Goal: Transaction & Acquisition: Obtain resource

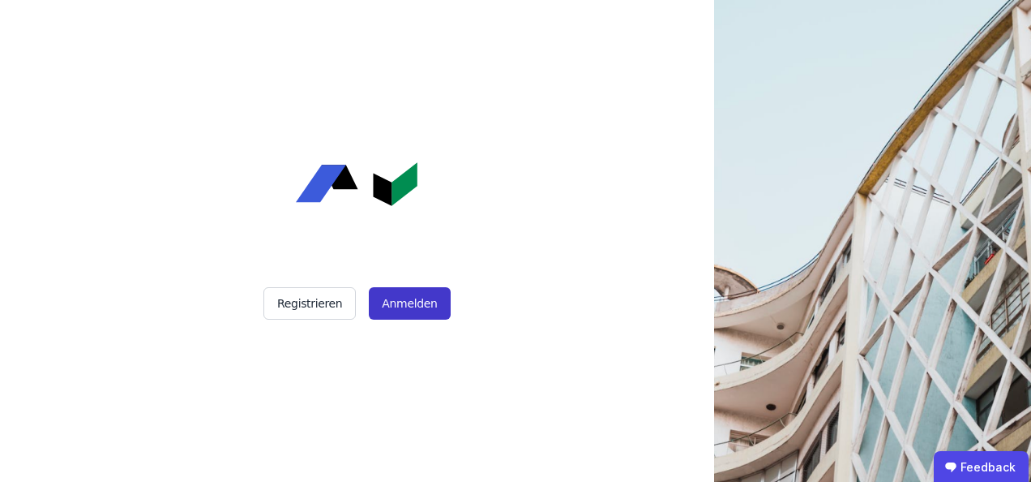
click at [410, 307] on button "Anmelden" at bounding box center [409, 303] width 81 height 32
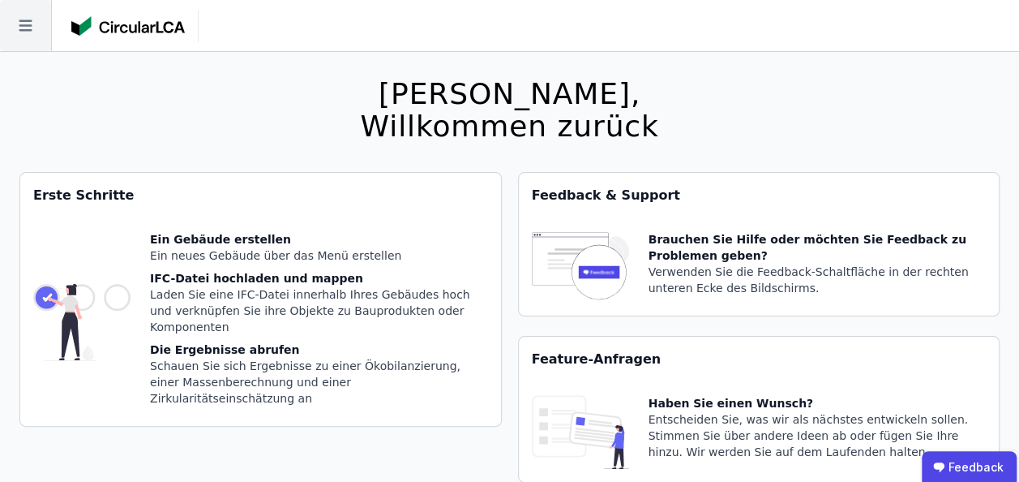
click at [23, 18] on icon at bounding box center [25, 25] width 51 height 51
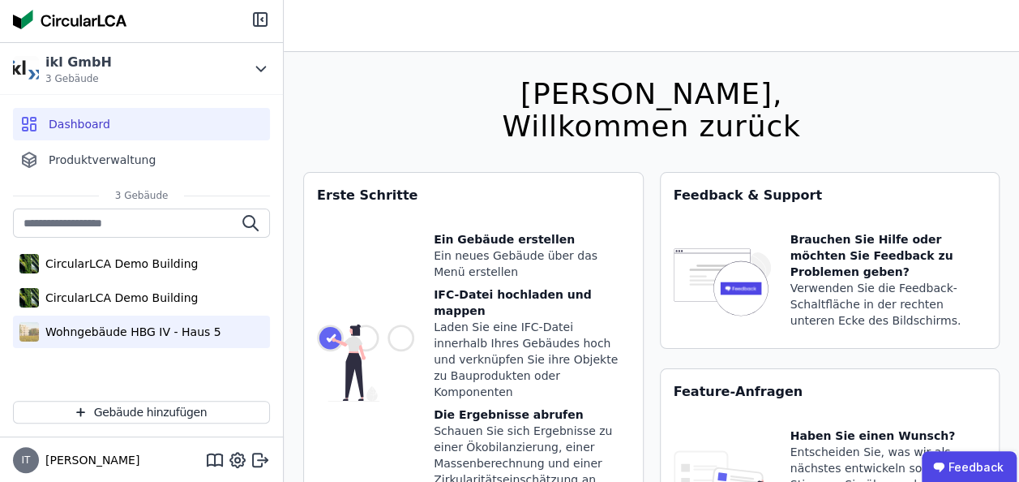
click at [151, 337] on div "Wohngebäude HBG IV - Haus 5" at bounding box center [130, 331] width 182 height 16
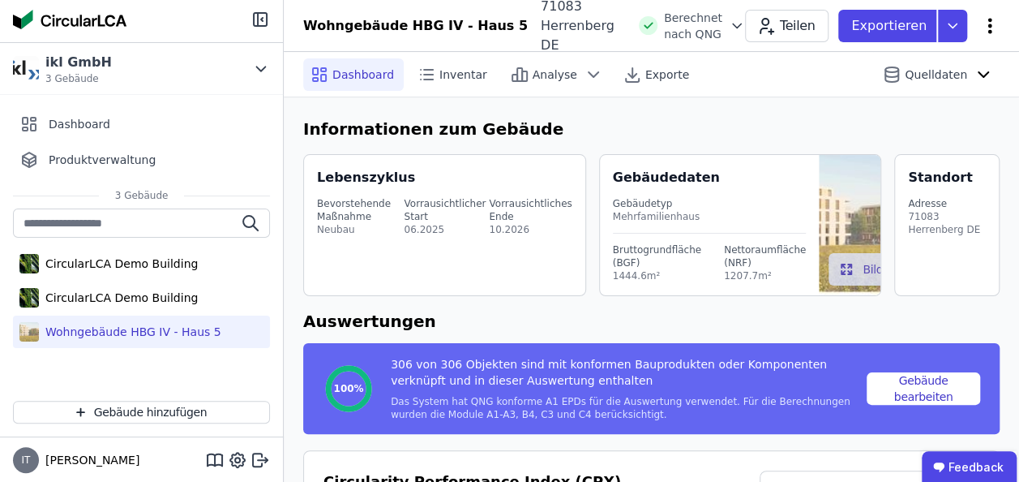
click at [996, 22] on icon at bounding box center [989, 25] width 19 height 19
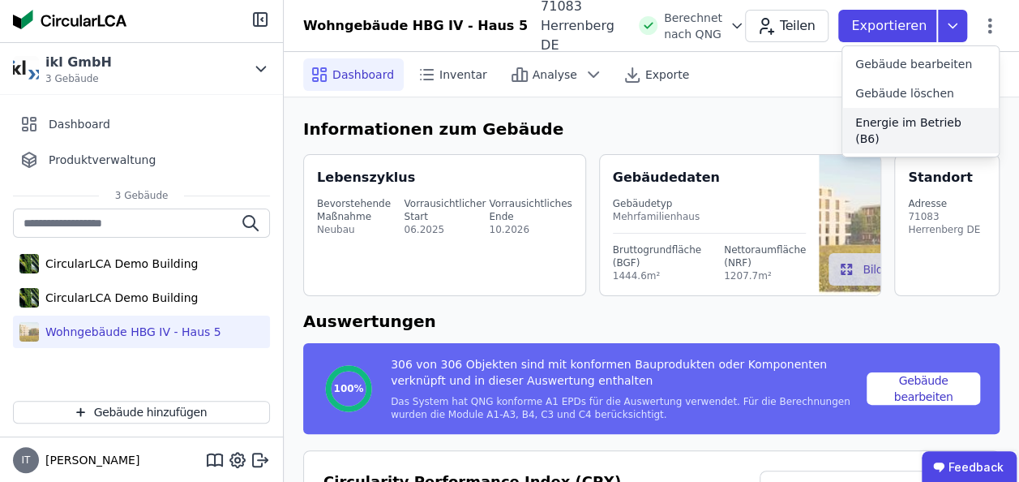
click at [892, 126] on span "Energie im Betrieb (B6)" at bounding box center [920, 130] width 131 height 32
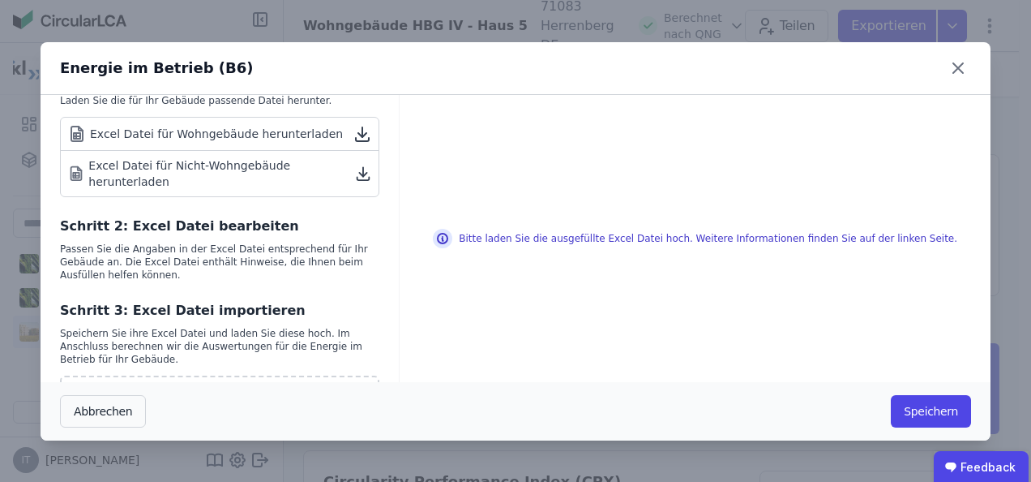
scroll to position [243, 0]
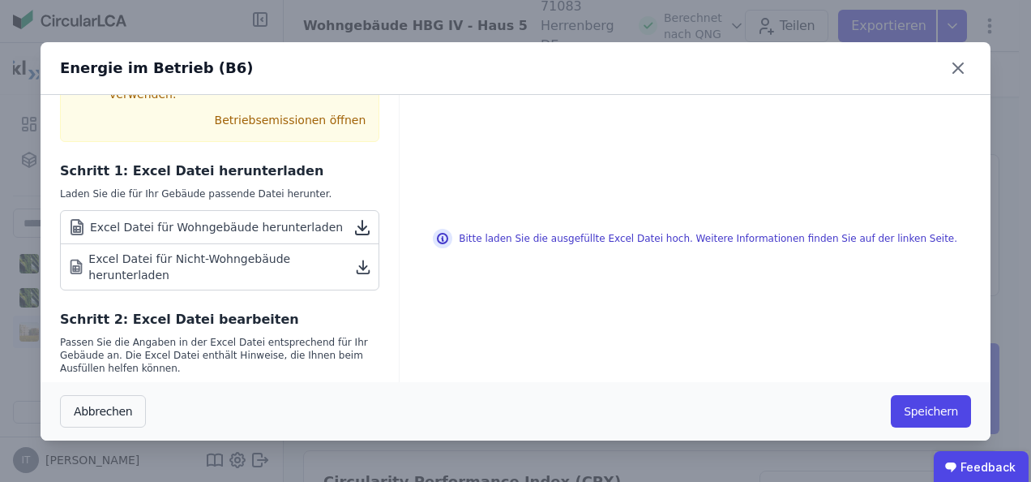
click at [170, 217] on div "Excel Datei für Wohngebäude herunterladen" at bounding box center [205, 226] width 276 height 19
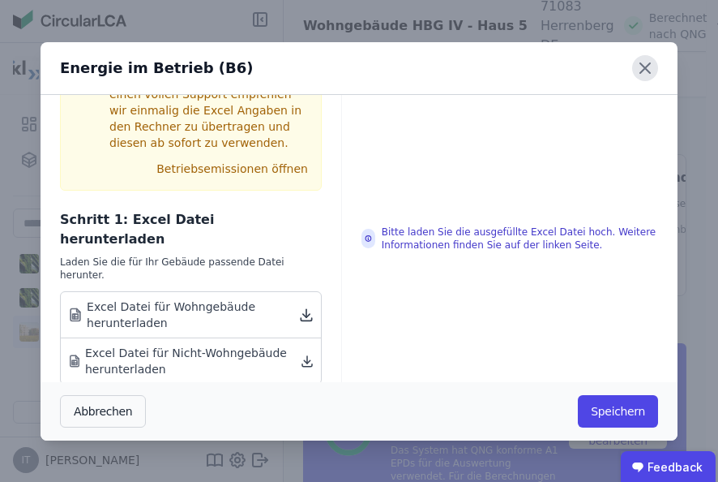
click at [651, 70] on icon at bounding box center [645, 68] width 26 height 26
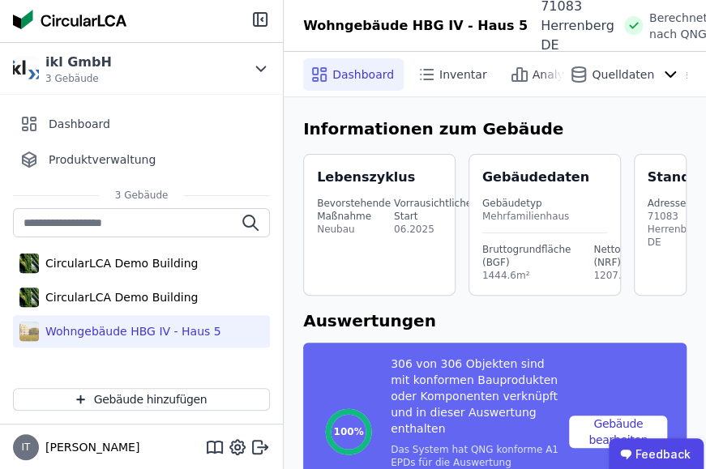
click at [126, 332] on div "Wohngebäude HBG IV - Haus 5" at bounding box center [130, 331] width 182 height 16
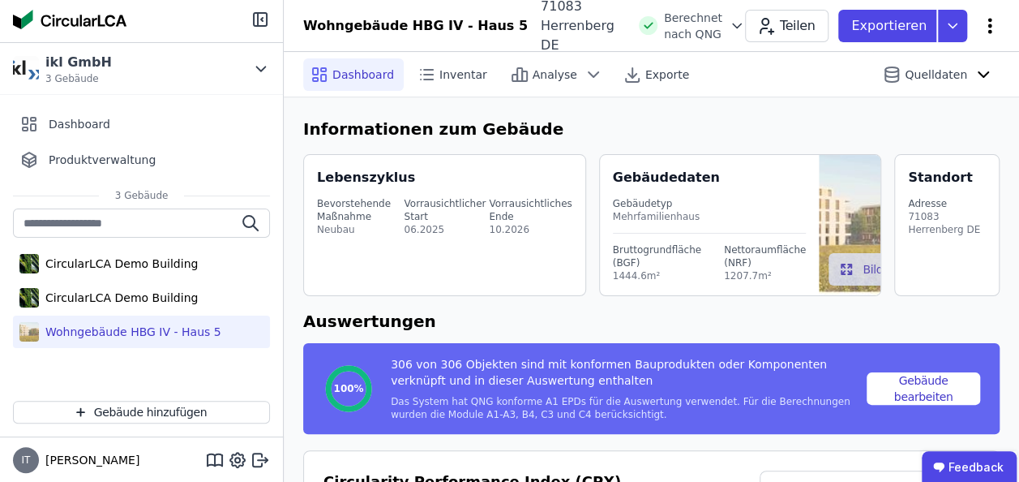
click at [991, 32] on icon at bounding box center [989, 25] width 19 height 19
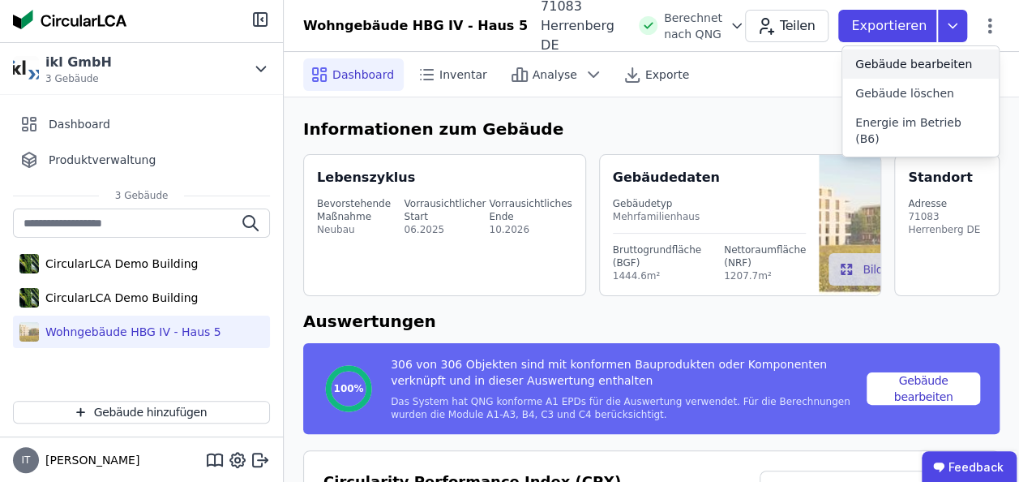
click at [914, 58] on span "Gebäude bearbeiten" at bounding box center [913, 64] width 117 height 16
select select "**********"
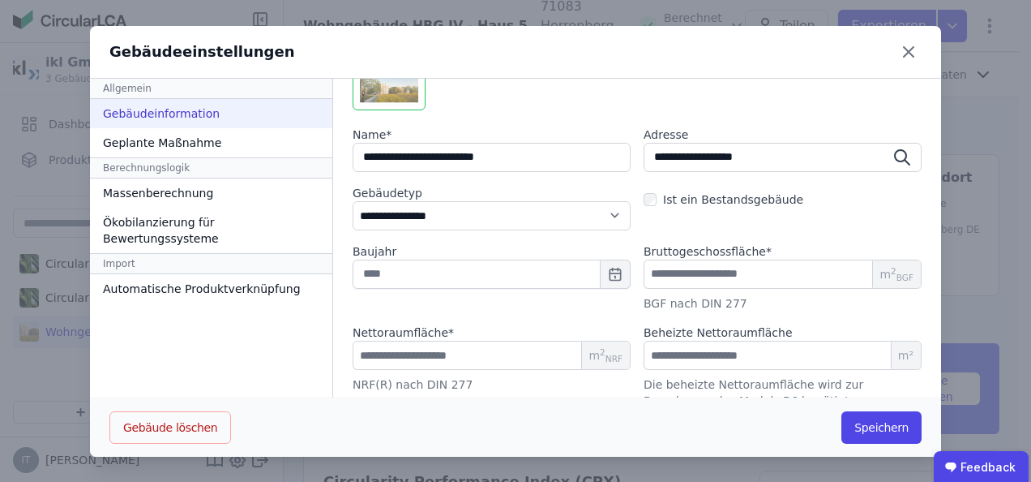
scroll to position [318, 0]
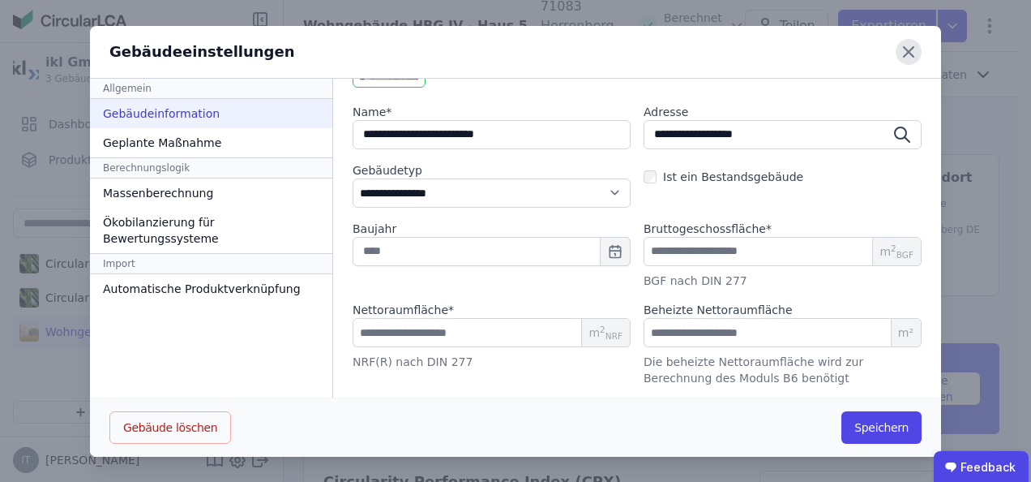
click at [904, 54] on icon at bounding box center [909, 52] width 10 height 10
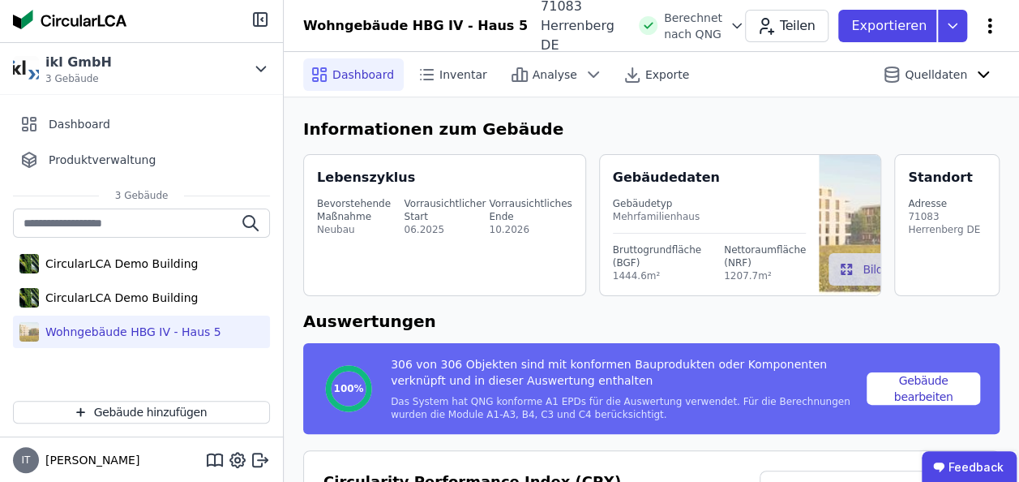
click at [989, 23] on icon at bounding box center [989, 25] width 19 height 19
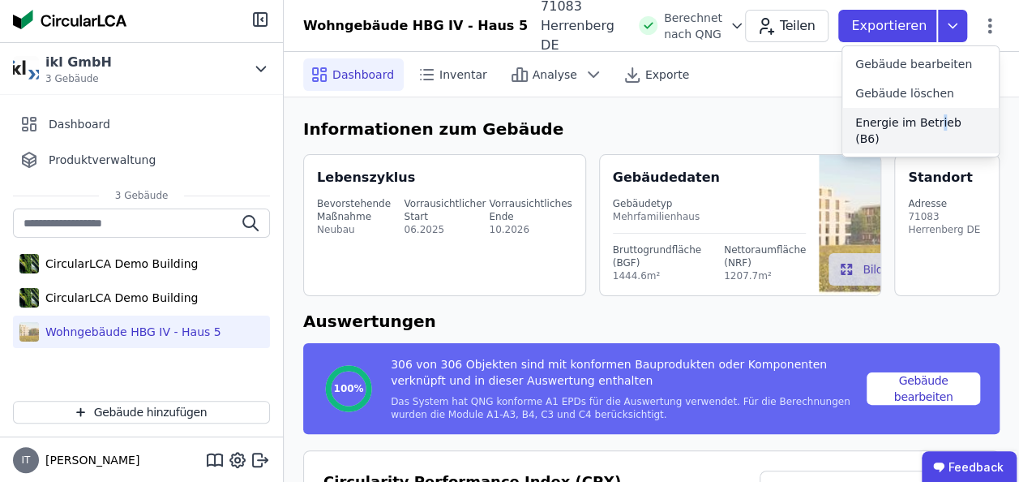
click at [932, 127] on span "Energie im Betrieb (B6)" at bounding box center [920, 130] width 131 height 32
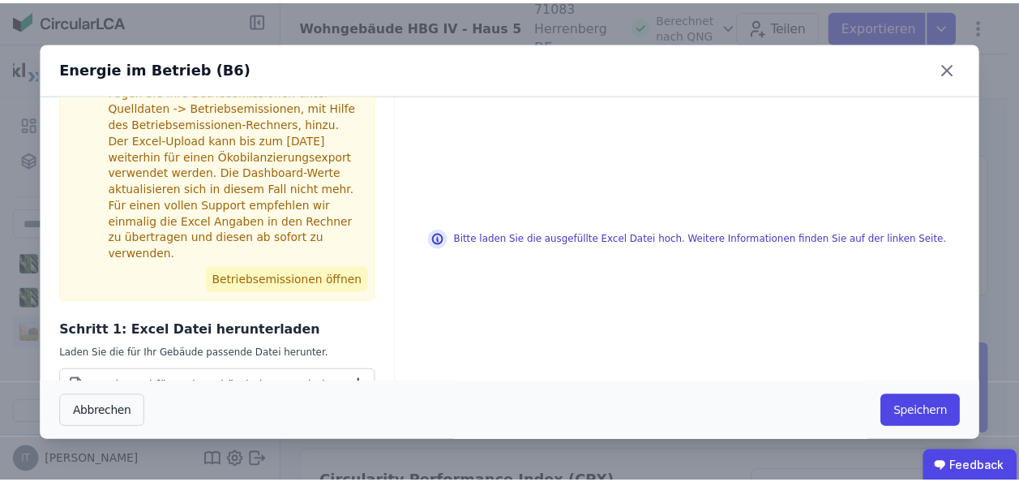
scroll to position [81, 0]
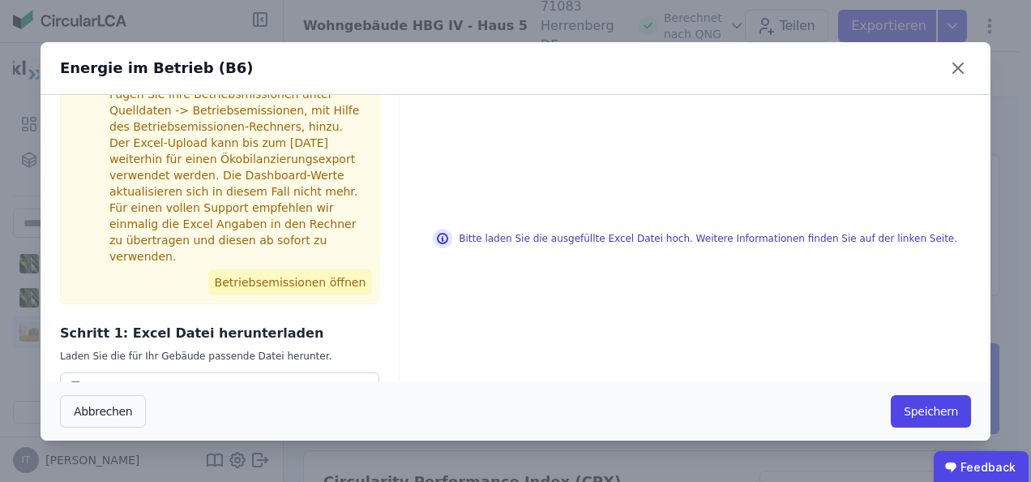
click at [286, 269] on button "Betriebsemissionen öffnen" at bounding box center [290, 282] width 165 height 26
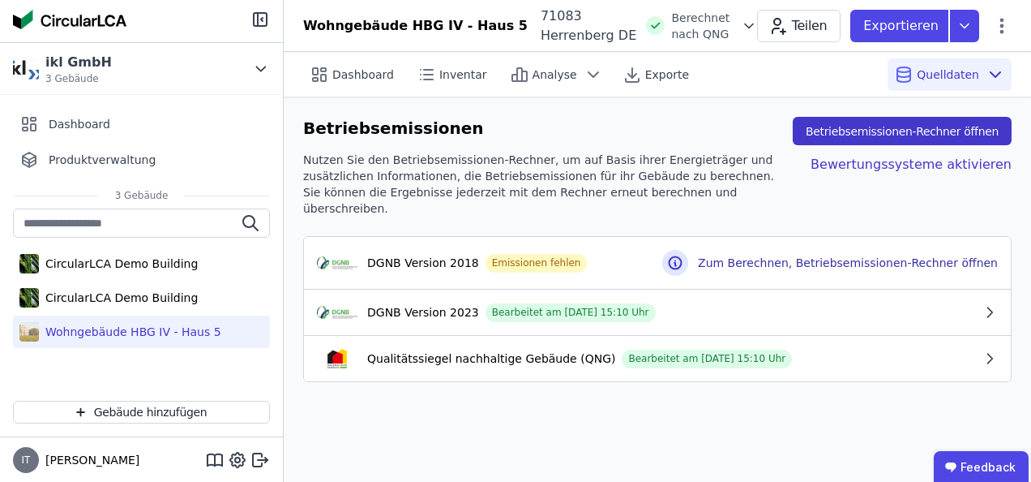
click at [940, 138] on button "Betriebsemissionen-Rechner öffnen" at bounding box center [902, 131] width 219 height 28
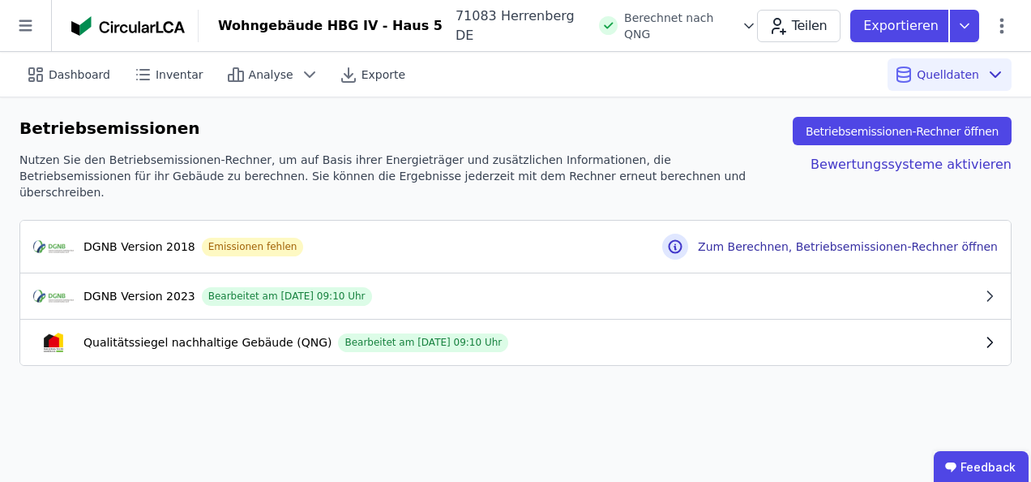
click at [986, 334] on icon "button" at bounding box center [990, 342] width 16 height 16
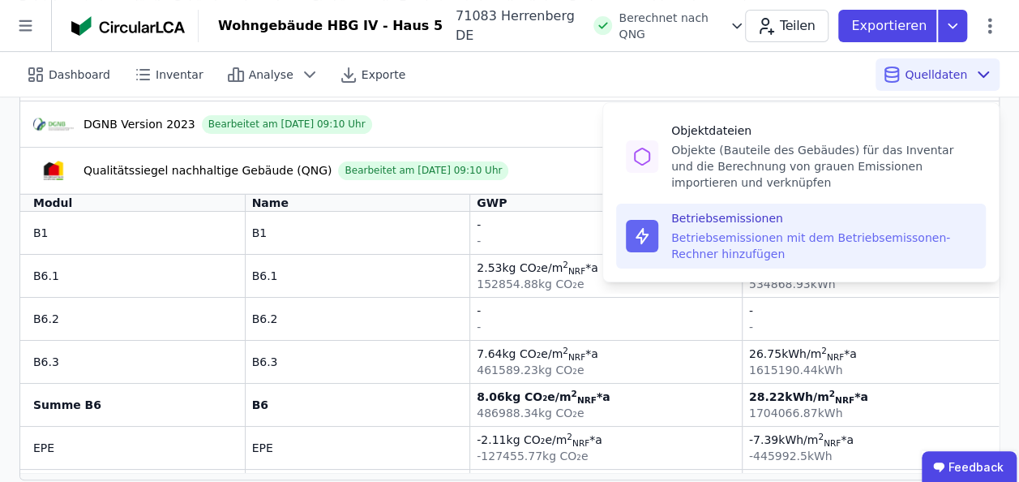
click at [985, 79] on icon at bounding box center [983, 74] width 19 height 19
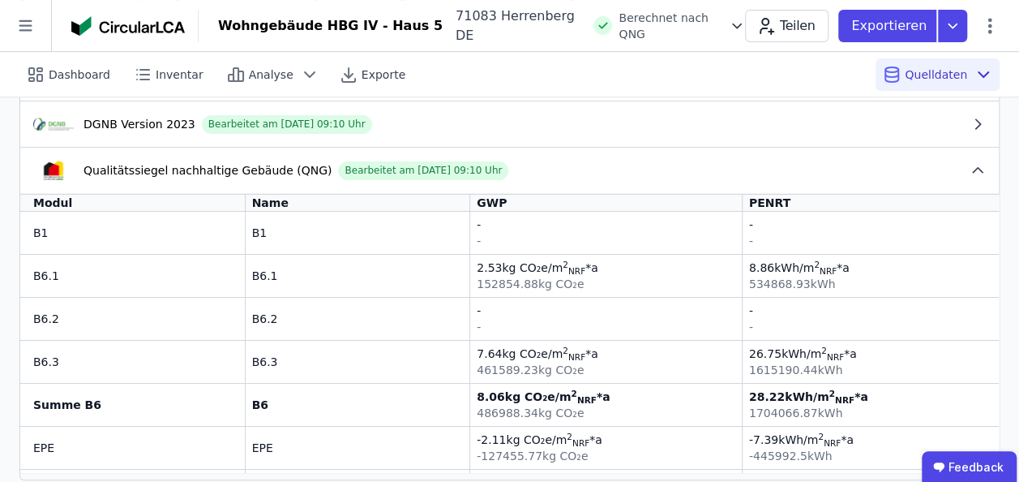
click at [804, 73] on div "Dashboard Inventar Analyse Exporte Quelldaten" at bounding box center [509, 74] width 980 height 45
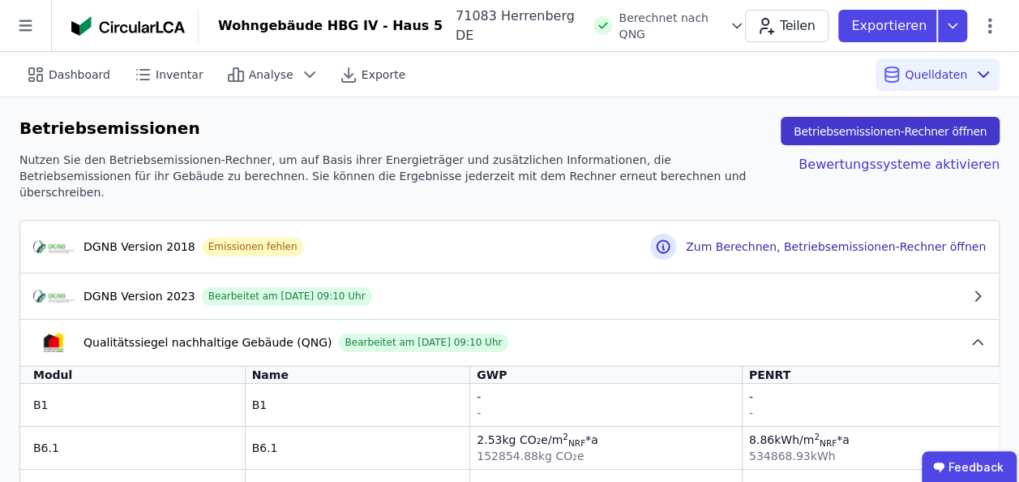
click at [897, 129] on button "Betriebsemissionen-Rechner öffnen" at bounding box center [890, 131] width 219 height 28
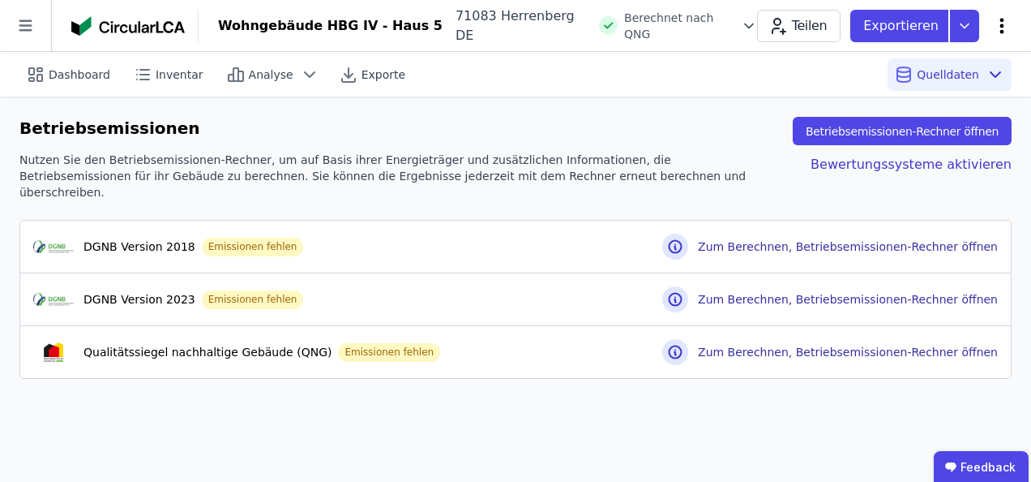
click at [1006, 19] on icon at bounding box center [1001, 25] width 19 height 19
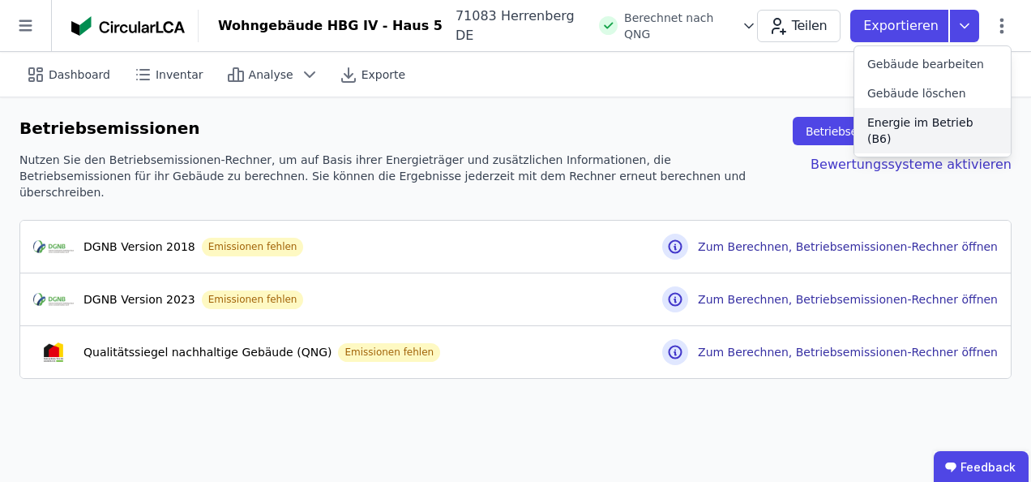
click at [912, 122] on span "Energie im Betrieb (B6)" at bounding box center [932, 130] width 131 height 32
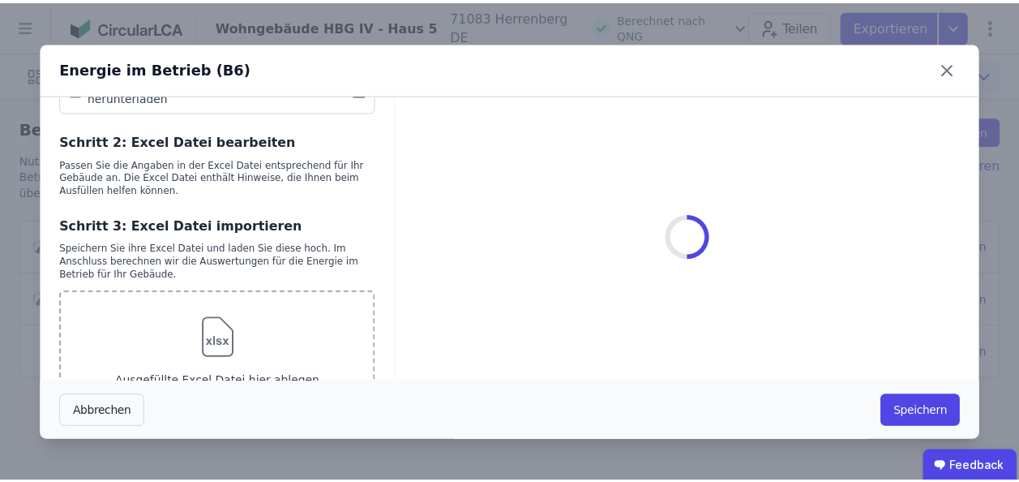
scroll to position [516, 0]
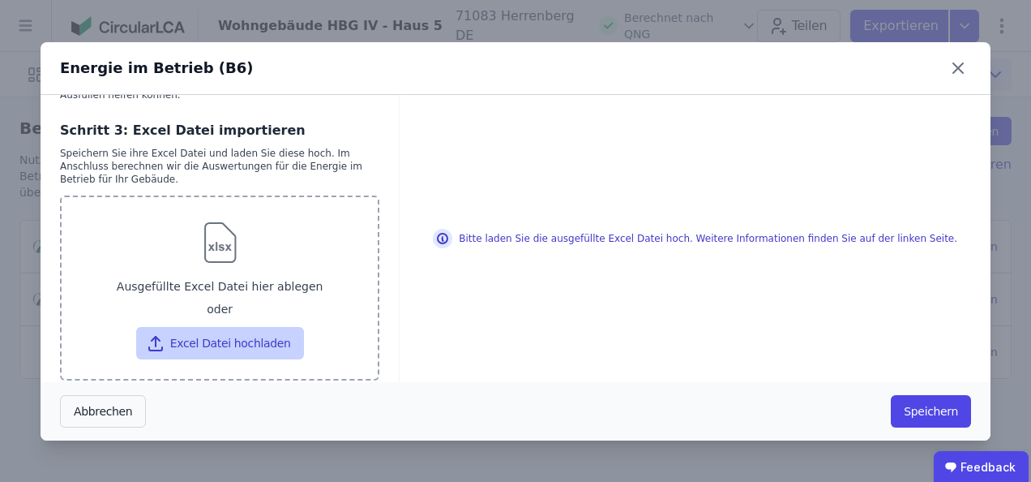
click at [199, 329] on button "Excel Datei hochladen" at bounding box center [220, 343] width 168 height 32
type input "**********"
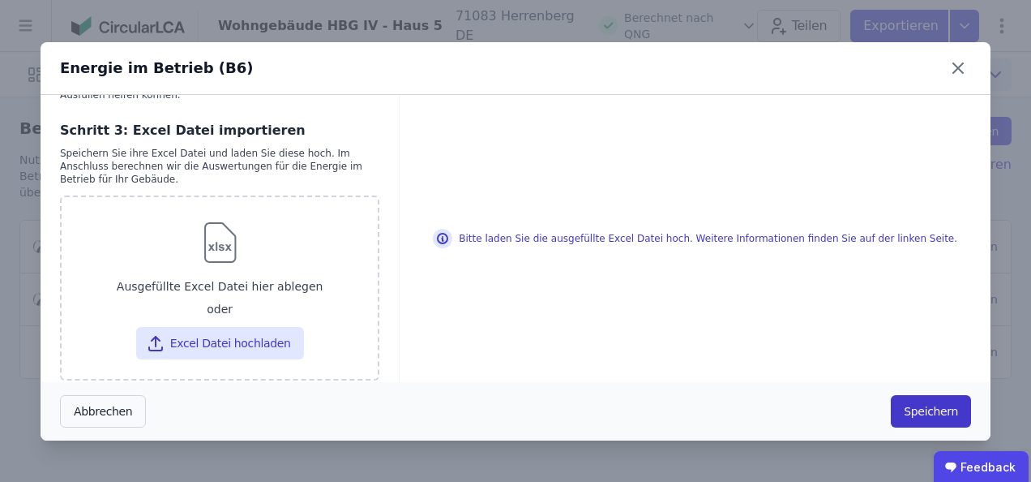
click at [941, 409] on button "Speichern" at bounding box center [931, 411] width 80 height 32
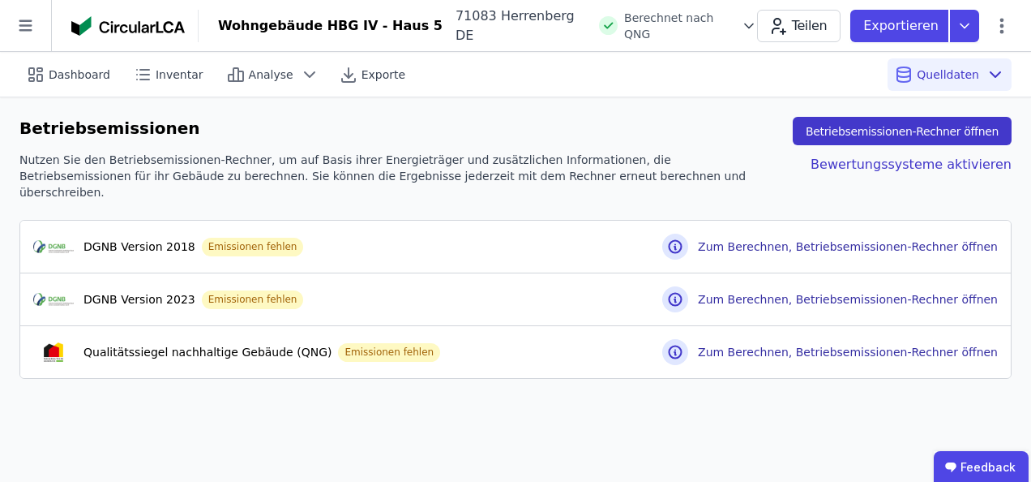
click at [921, 131] on button "Betriebsemissionen-Rechner öffnen" at bounding box center [902, 131] width 219 height 28
click at [998, 28] on icon at bounding box center [1001, 25] width 19 height 19
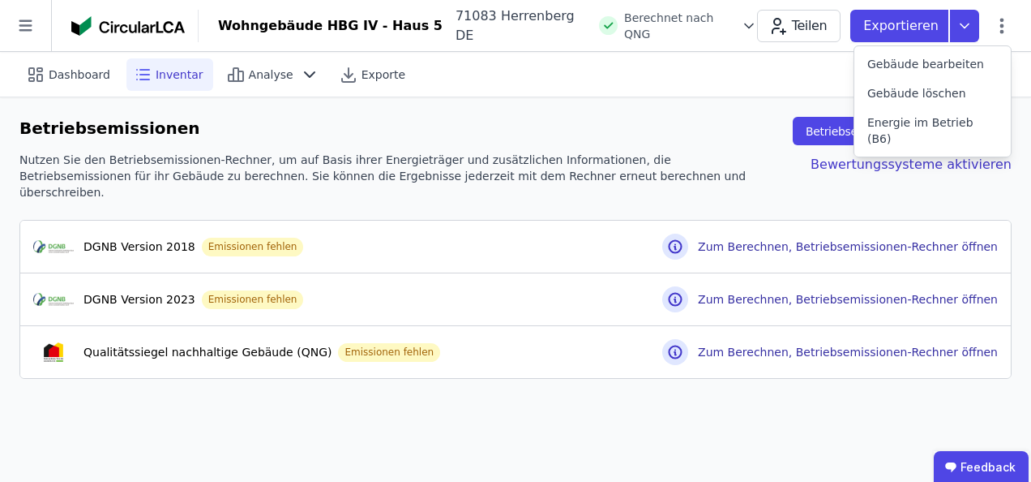
click at [169, 72] on span "Inventar" at bounding box center [180, 74] width 48 height 16
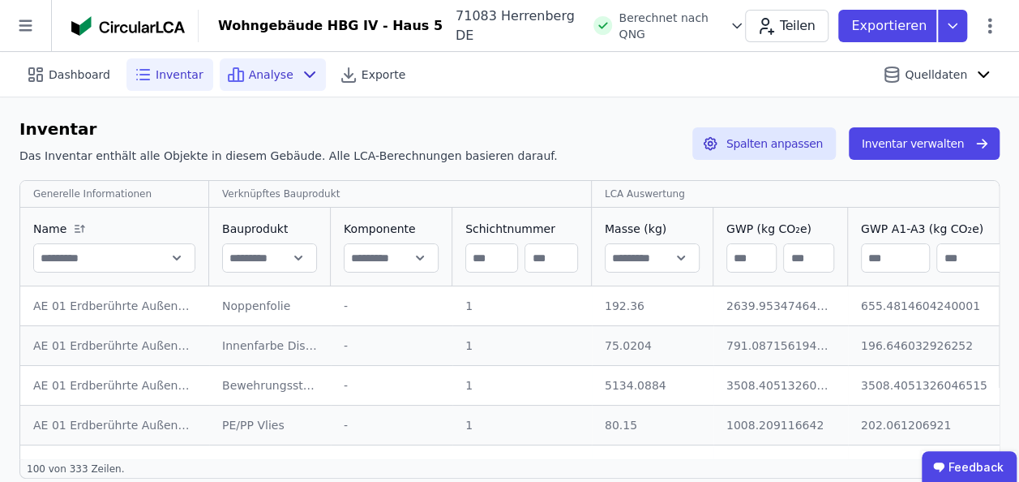
click at [267, 78] on span "Analyse" at bounding box center [271, 74] width 45 height 16
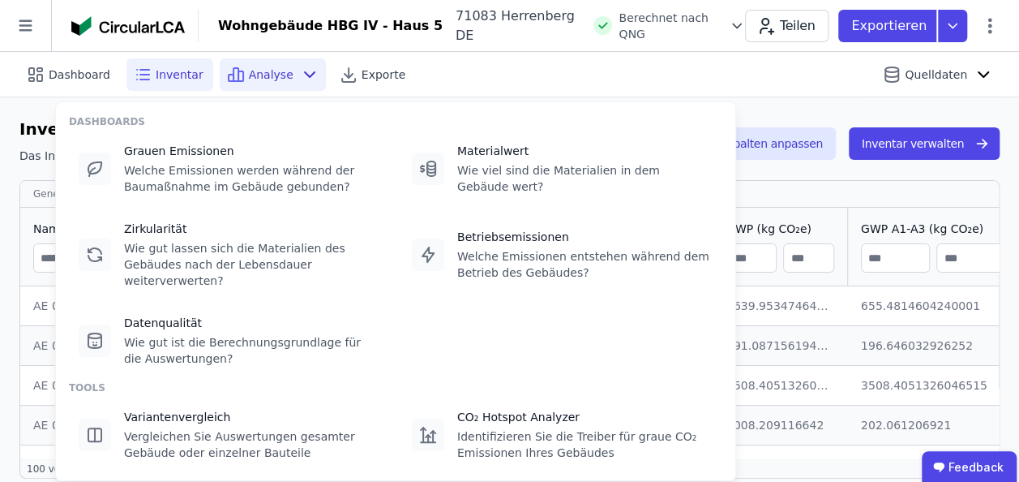
click at [267, 78] on span "Analyse" at bounding box center [271, 74] width 45 height 16
click at [465, 75] on div "Dashboard Inventar Analyse Exporte" at bounding box center [281, 74] width 525 height 32
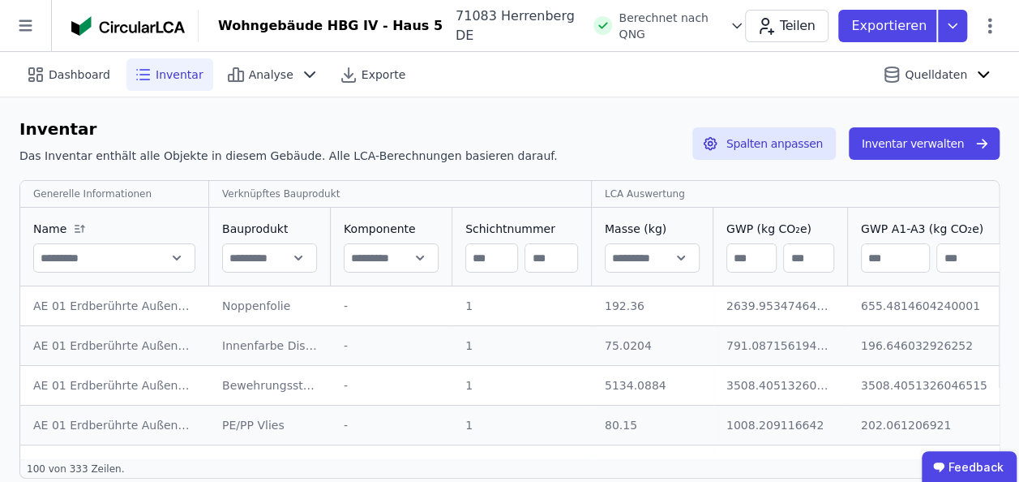
scroll to position [16, 0]
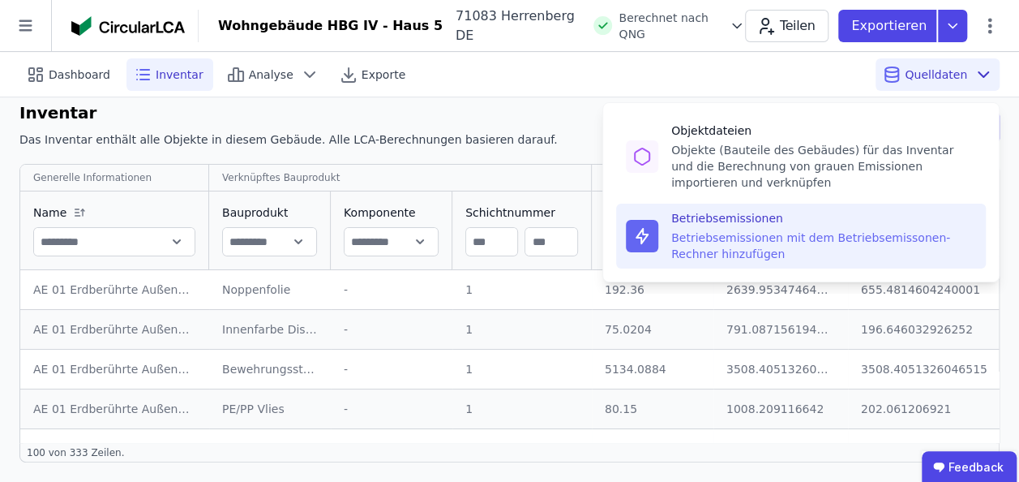
click at [812, 237] on div "Betriebsemissionen mit dem Betriebsemissonen-Rechner hinzufügen" at bounding box center [823, 245] width 305 height 32
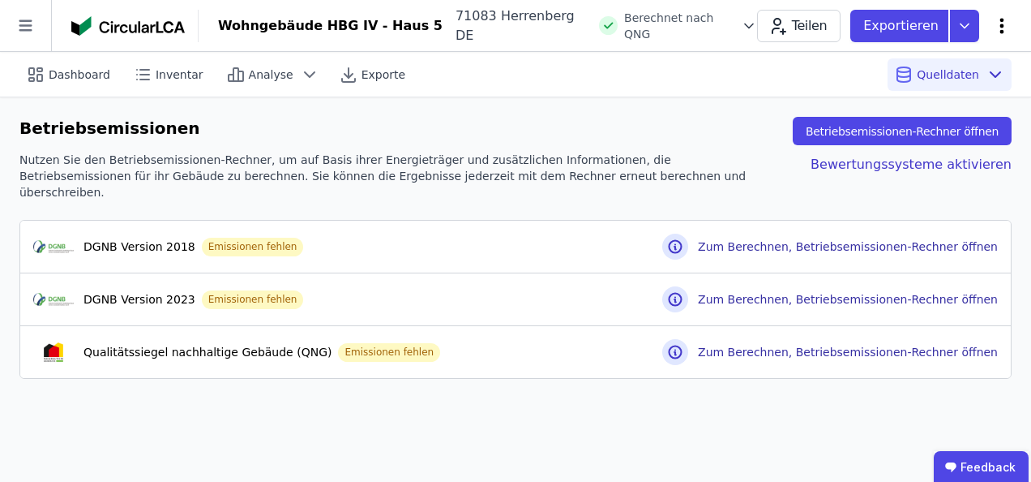
click at [1002, 26] on icon at bounding box center [1002, 25] width 4 height 15
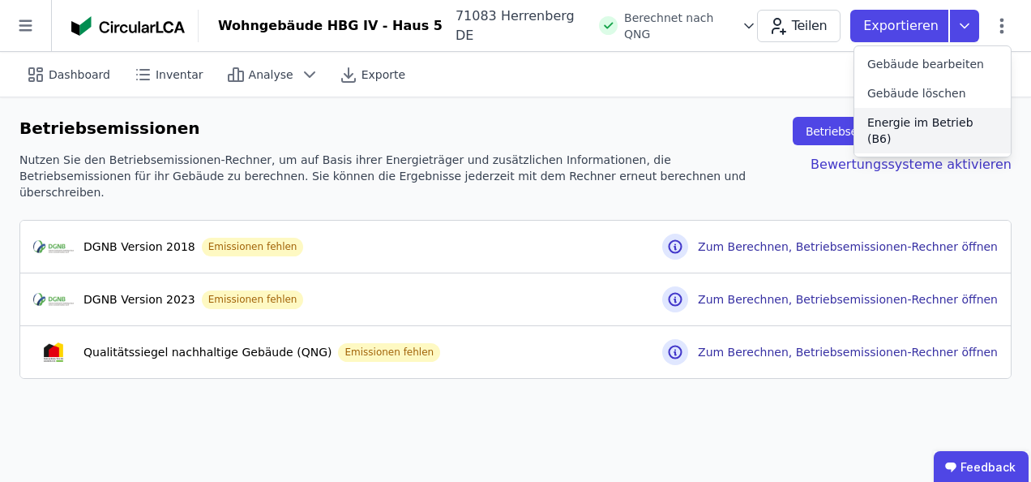
click at [927, 124] on span "Energie im Betrieb (B6)" at bounding box center [932, 130] width 131 height 32
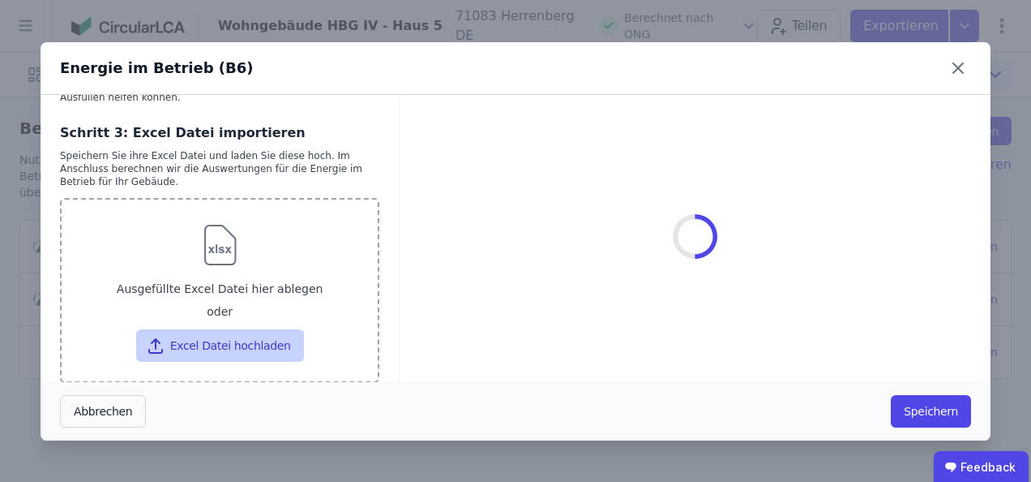
scroll to position [516, 0]
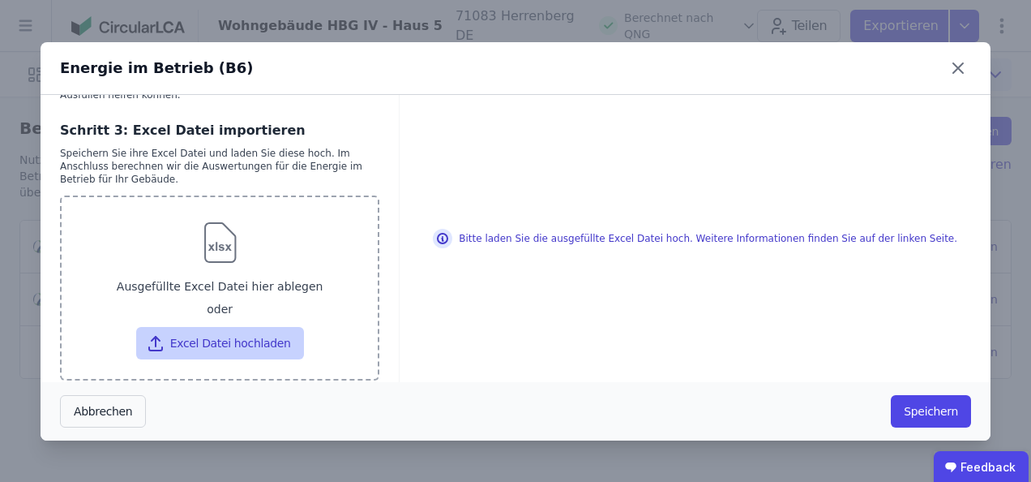
click at [196, 329] on button "Excel Datei hochladen" at bounding box center [220, 343] width 168 height 32
type input "**********"
click at [182, 336] on button "Excel Datei hochladen" at bounding box center [220, 343] width 168 height 32
type input "**********"
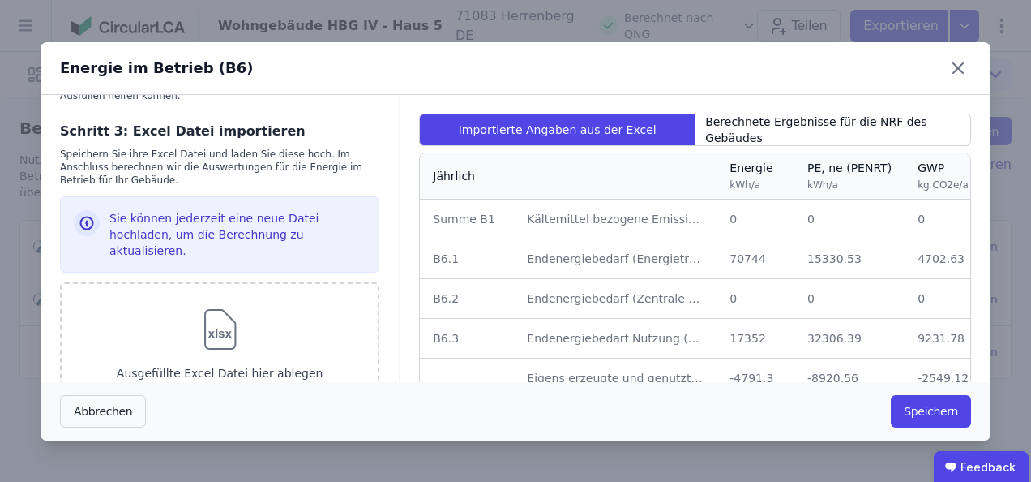
scroll to position [183, 0]
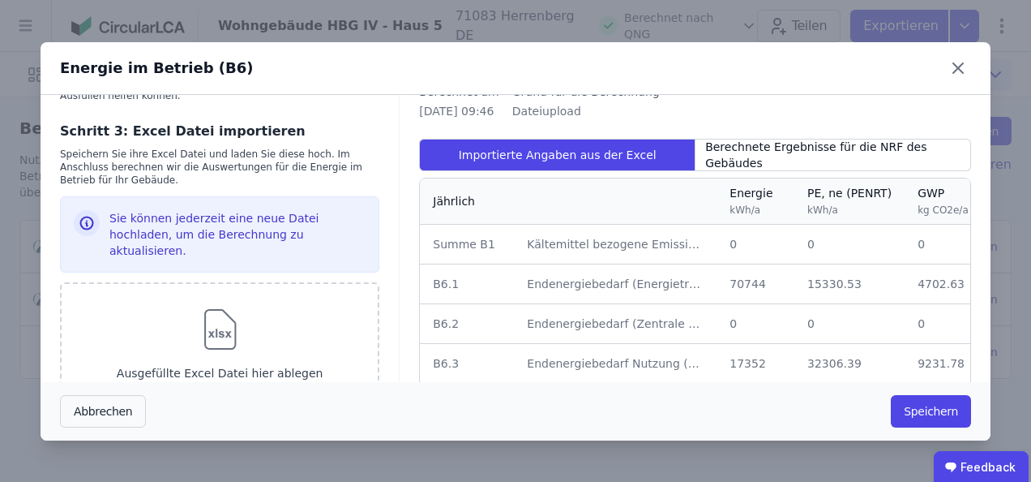
drag, startPoint x: 942, startPoint y: 413, endPoint x: 803, endPoint y: 209, distance: 247.3
click at [803, 209] on div "Energie im Betrieb (B6) Excel-Upload wird ab dem [DATE] eingestellt. Was müssen…" at bounding box center [516, 241] width 950 height 398
click at [786, 150] on div "Berechnete Ergebnisse für die NRF des Gebäudes" at bounding box center [834, 155] width 276 height 32
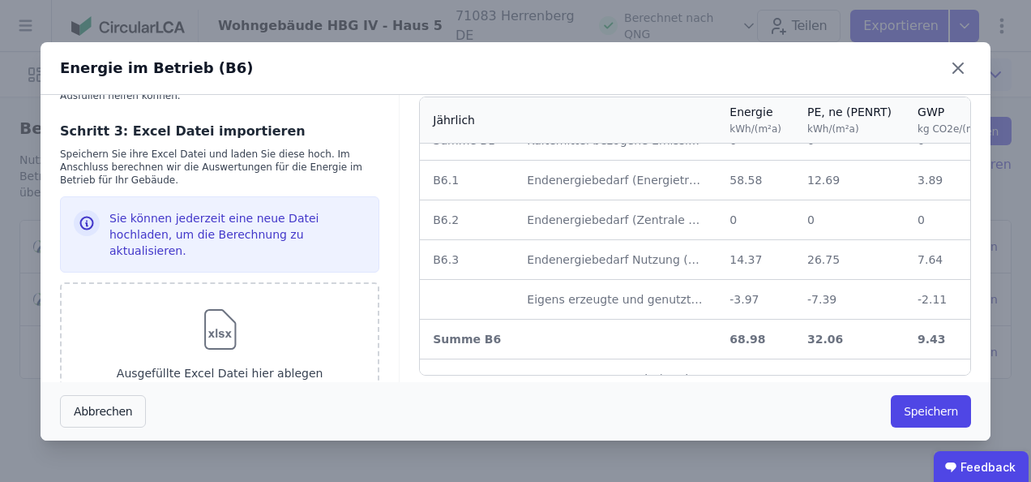
scroll to position [56, 0]
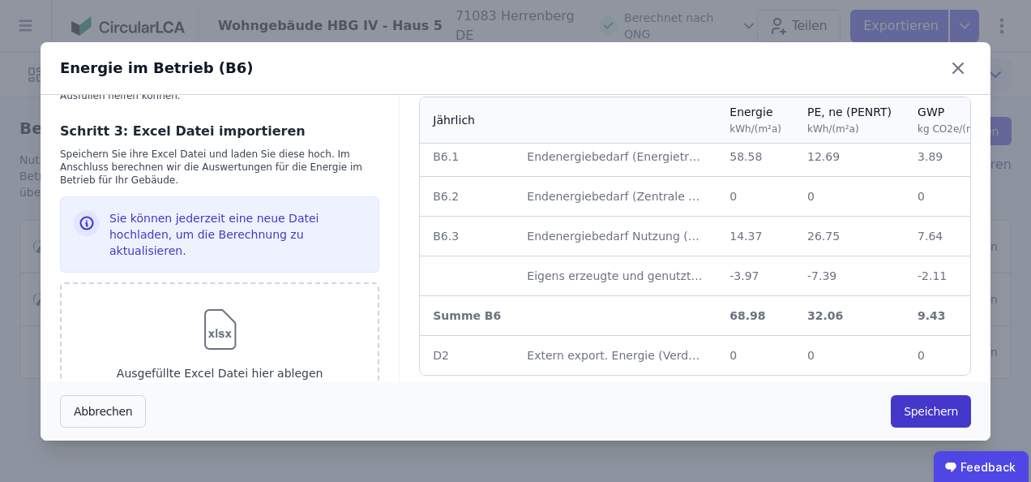
click at [941, 410] on button "Speichern" at bounding box center [931, 411] width 80 height 32
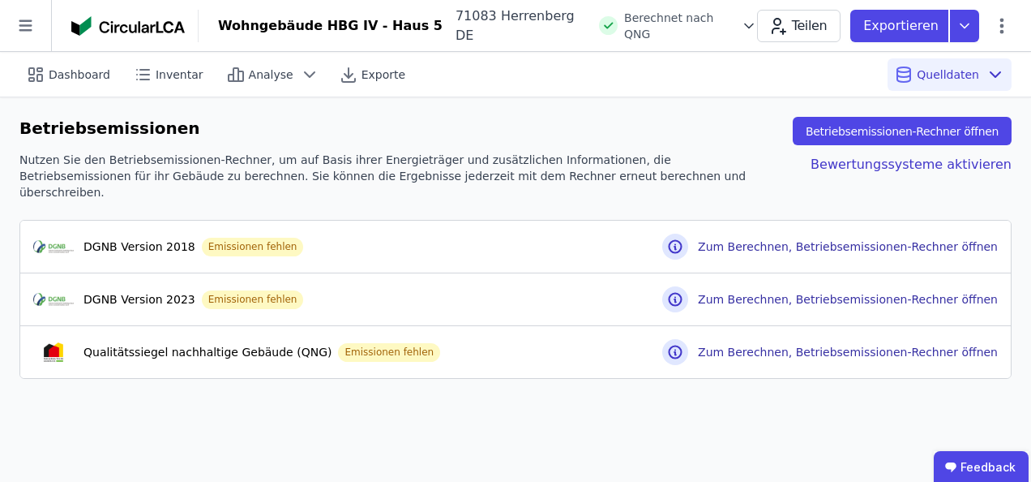
click at [743, 396] on div "Dashboard Inventar Analyse Exporte Quelldaten Betriebsemissionen Betriebsemissi…" at bounding box center [515, 267] width 1031 height 430
click at [1000, 22] on icon at bounding box center [1001, 25] width 19 height 19
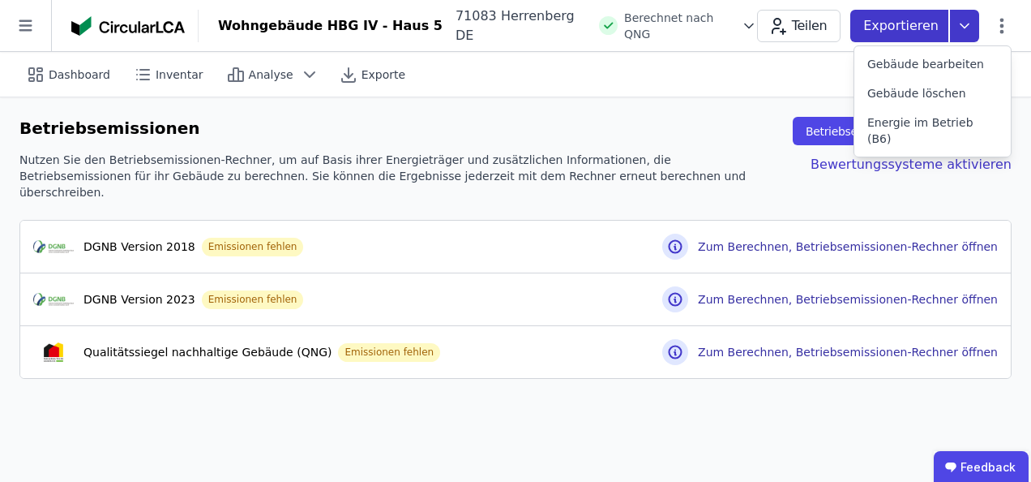
click at [970, 24] on icon at bounding box center [964, 26] width 29 height 32
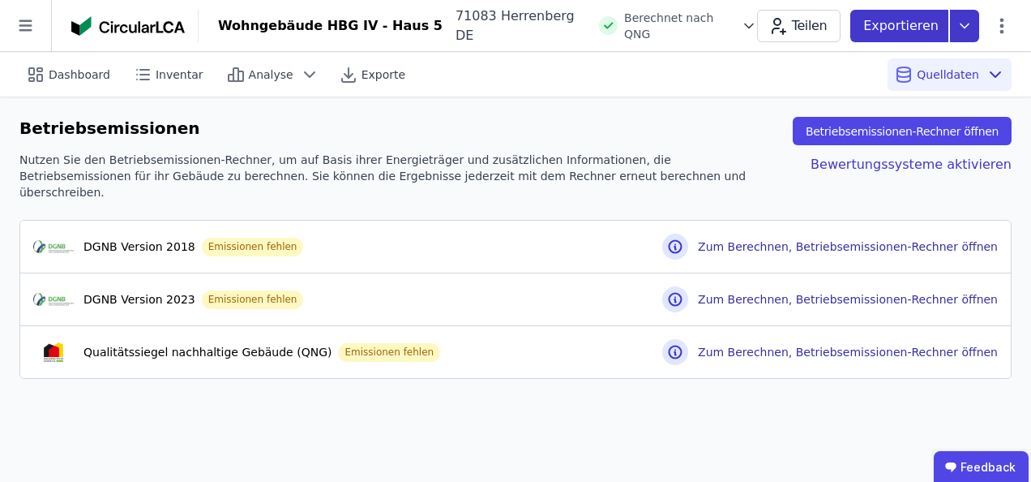
click at [913, 21] on p "Exportieren" at bounding box center [902, 25] width 79 height 19
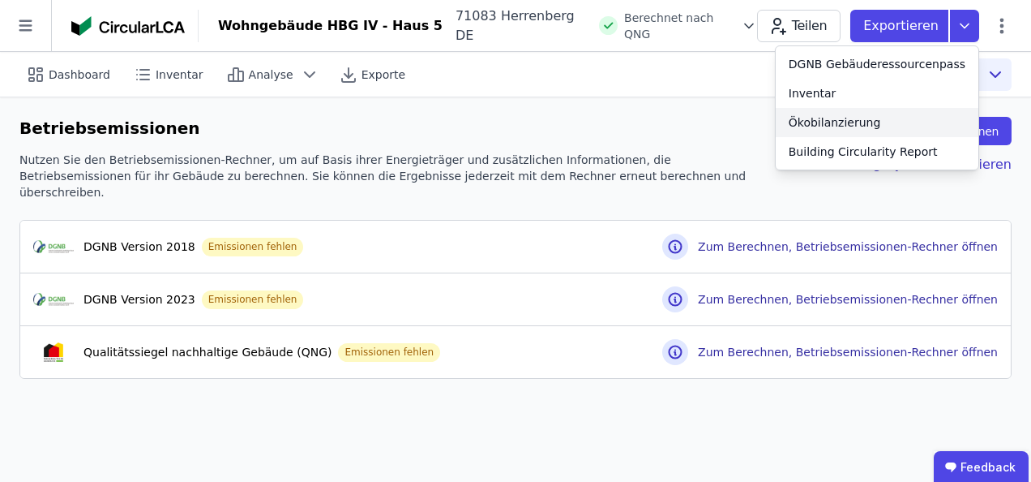
click at [841, 122] on div "Ökobilanzierung" at bounding box center [835, 122] width 92 height 16
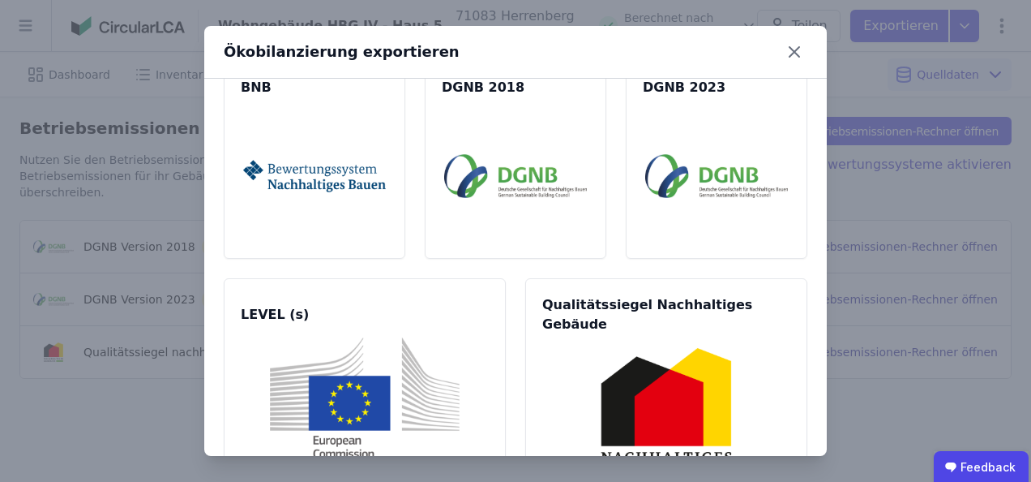
scroll to position [126, 0]
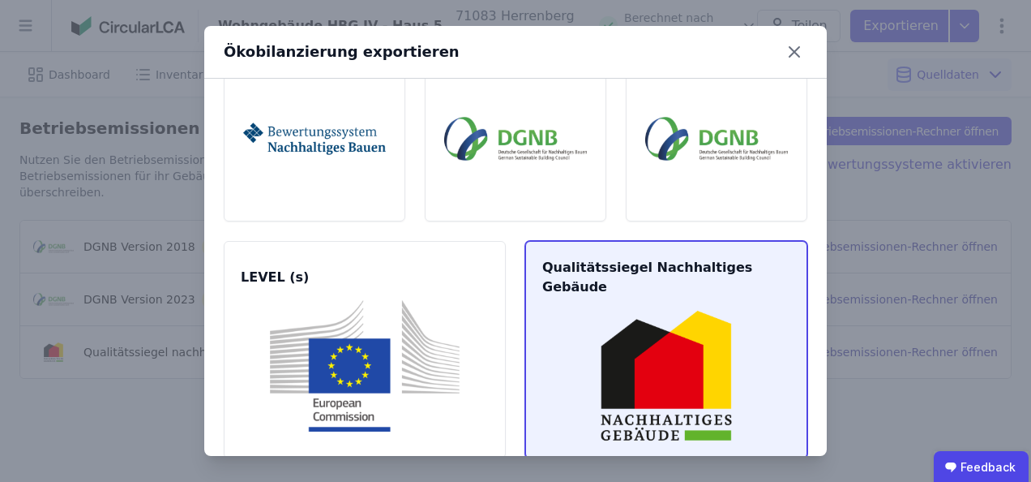
click at [667, 253] on div "Qualitätssiegel Nachhaltiges Gebäude" at bounding box center [666, 349] width 282 height 217
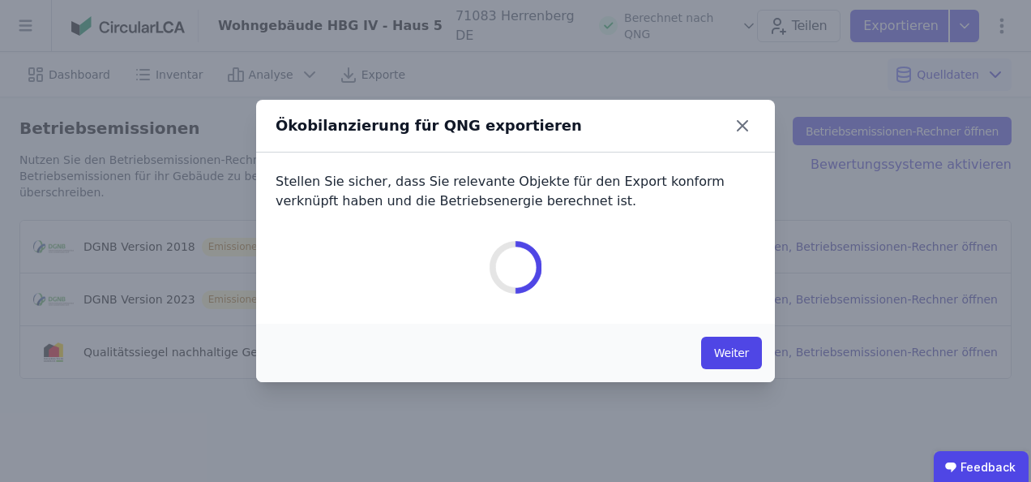
scroll to position [0, 0]
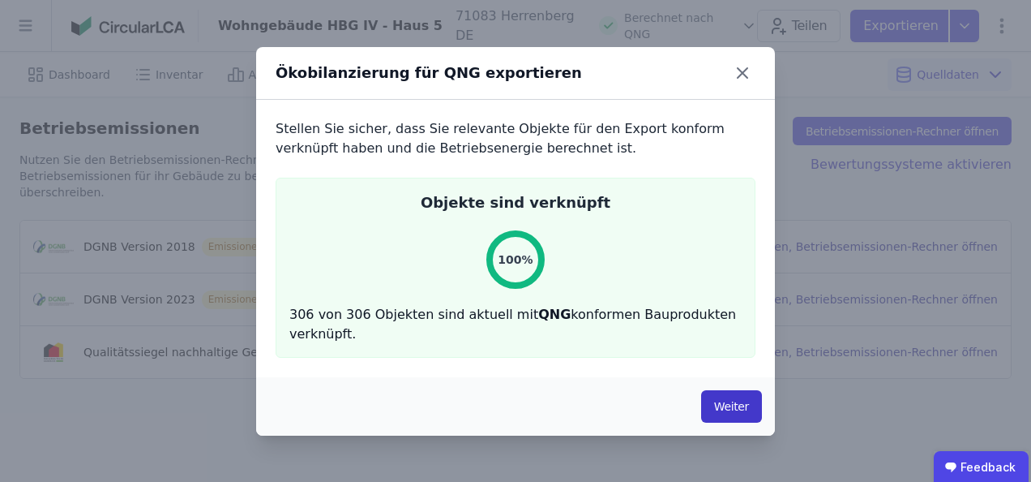
click at [732, 391] on button "Weiter" at bounding box center [731, 406] width 61 height 32
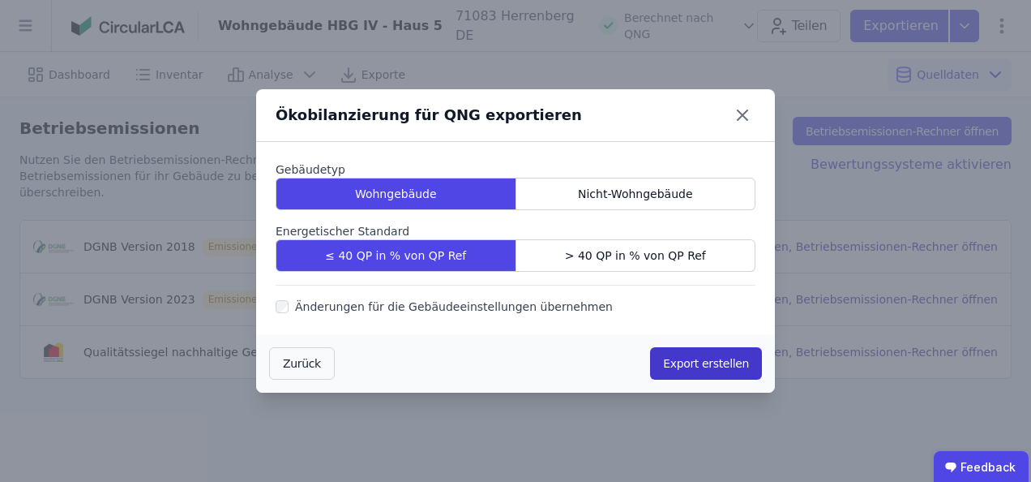
click at [714, 370] on button "Export erstellen" at bounding box center [706, 363] width 112 height 32
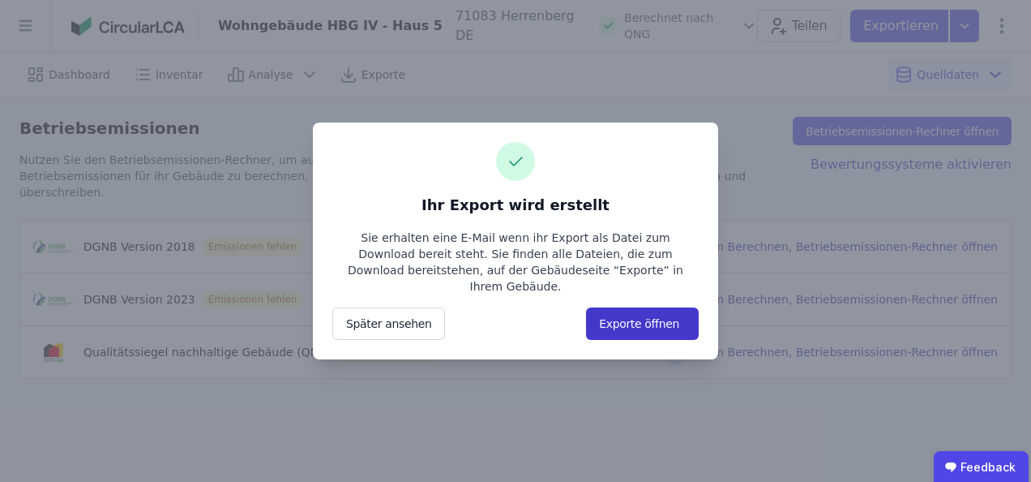
click at [653, 317] on button "Exporte öffnen" at bounding box center [642, 323] width 113 height 32
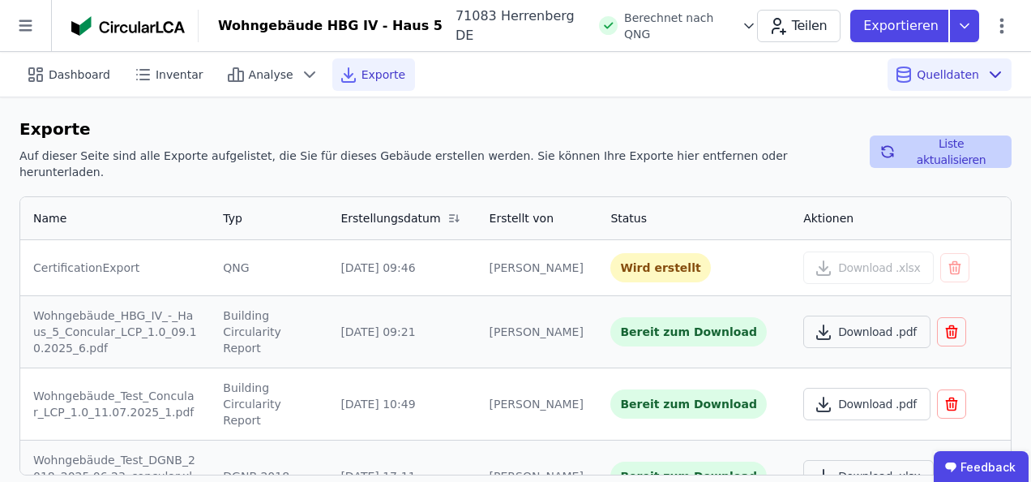
click at [905, 142] on button "Liste aktualisieren" at bounding box center [941, 151] width 142 height 32
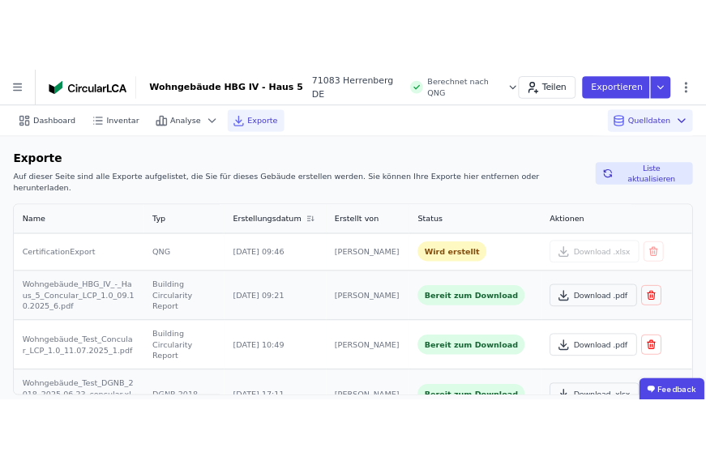
scroll to position [3, 0]
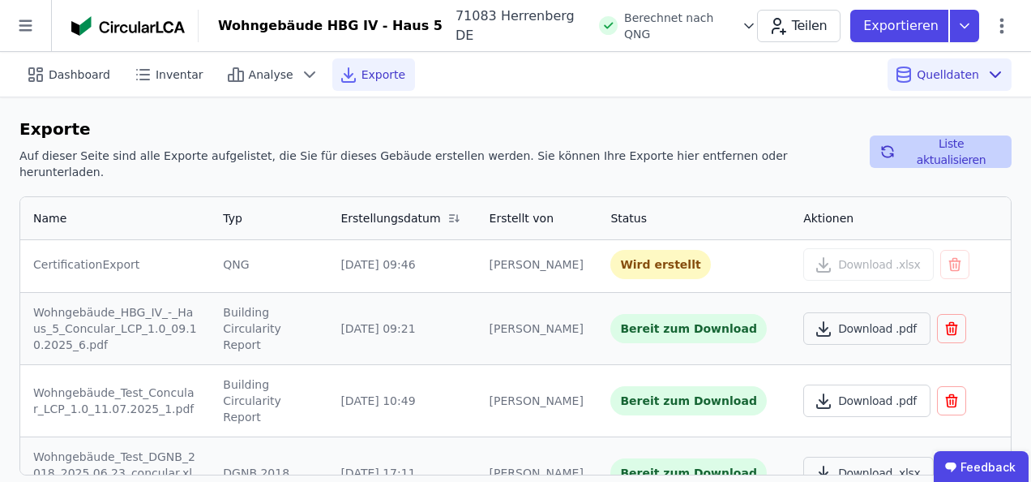
click at [895, 143] on icon "button" at bounding box center [888, 151] width 16 height 19
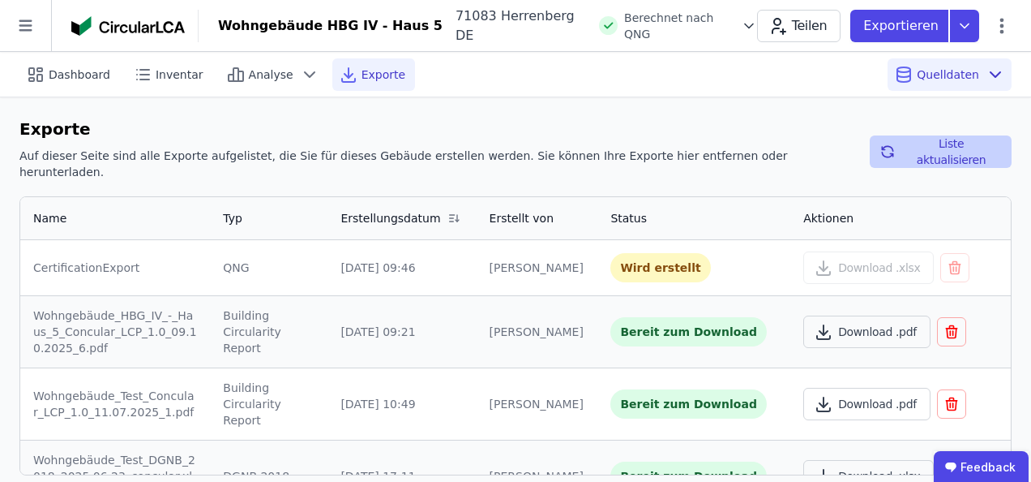
click at [952, 143] on button "Liste aktualisieren" at bounding box center [941, 151] width 142 height 32
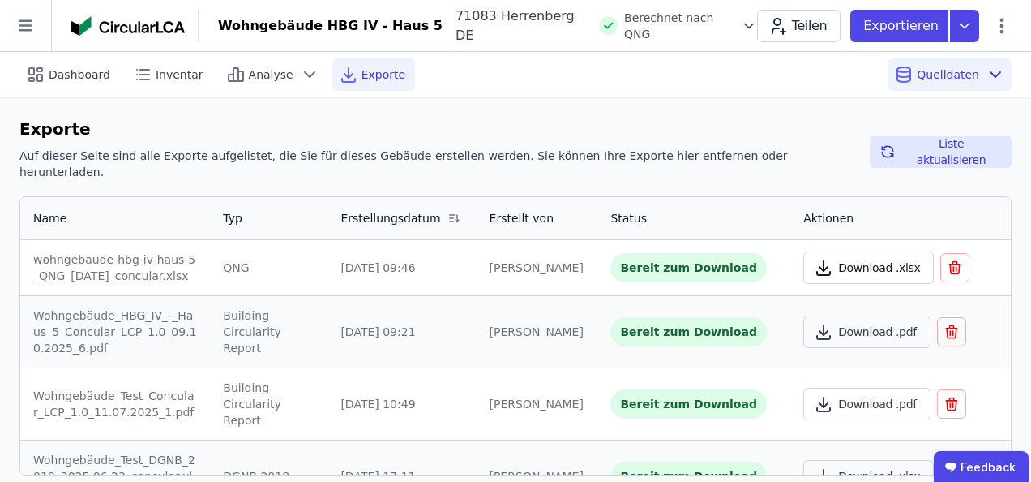
click at [856, 251] on button "Download .xlsx" at bounding box center [868, 267] width 131 height 32
